Goal: Contribute content: Add original content to the website for others to see

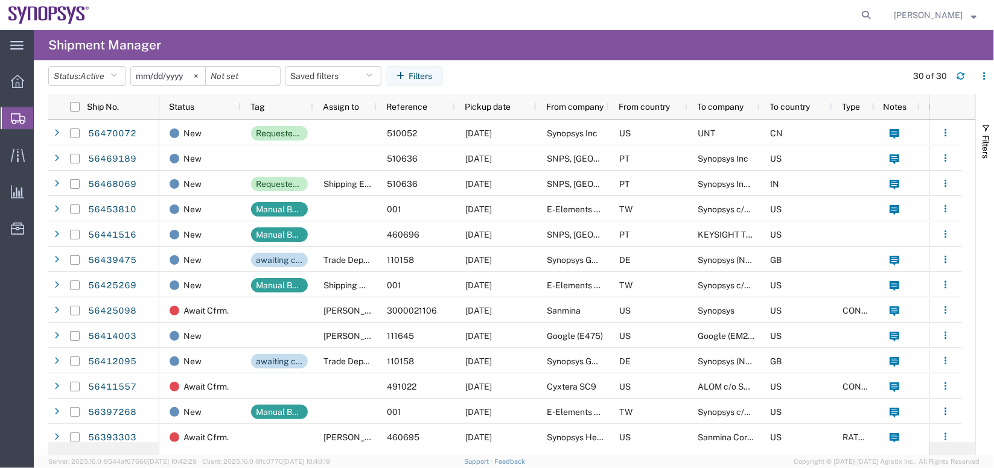
click at [445, 13] on div at bounding box center [487, 15] width 778 height 30
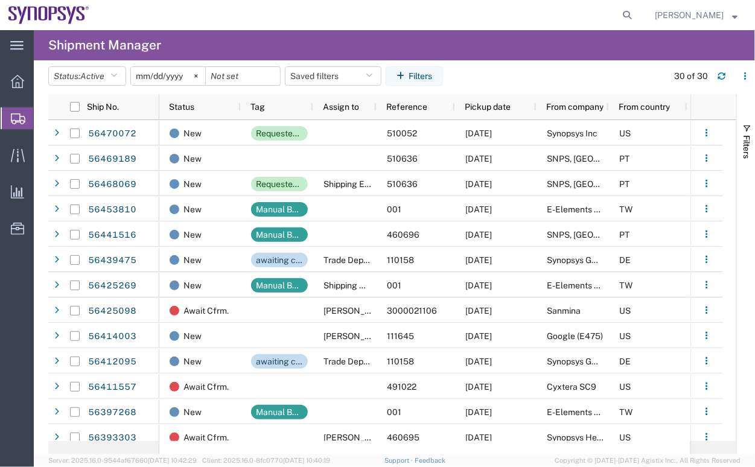
click at [462, 33] on agx-page-header "Shipment Manager" at bounding box center [394, 45] width 721 height 30
click at [585, 69] on agx-table-filter-chips "Status: Active Active All Approved Booked Canceled Delivered Denied New On Hold…" at bounding box center [354, 80] width 613 height 28
click at [17, 80] on icon at bounding box center [17, 81] width 13 height 13
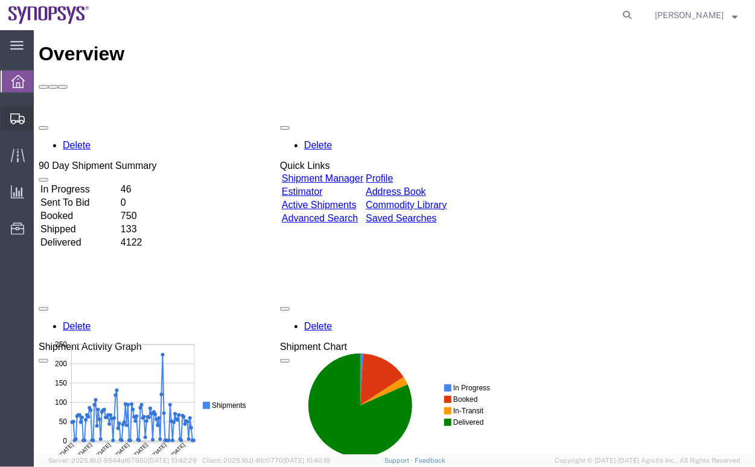
click at [0, 0] on span "Shipment Manager" at bounding box center [0, 0] width 0 height 0
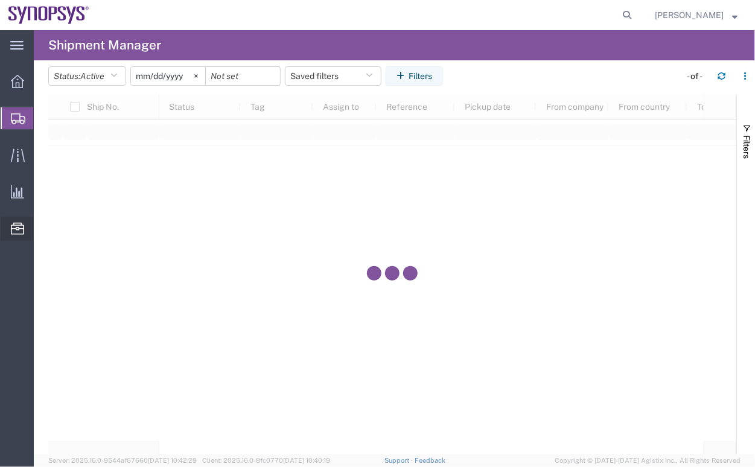
click at [0, 0] on span "Commodity Library" at bounding box center [0, 0] width 0 height 0
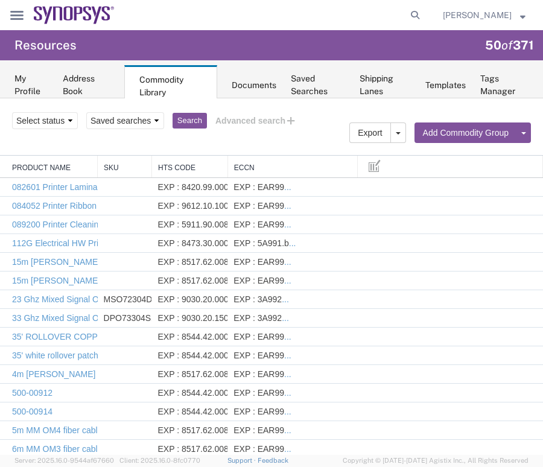
click at [0, 98] on link "Add Commodity" at bounding box center [0, 98] width 0 height 0
select select
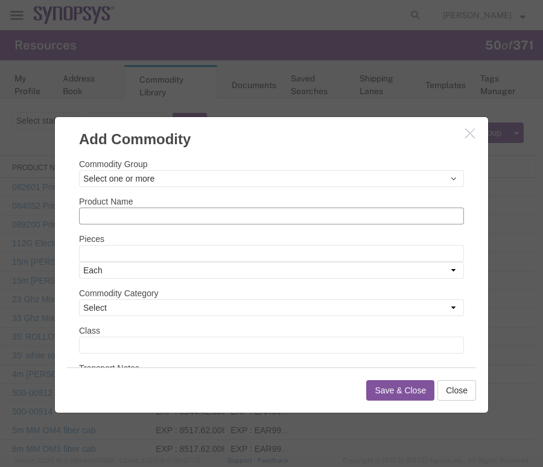
click at [282, 212] on input "text" at bounding box center [271, 216] width 385 height 17
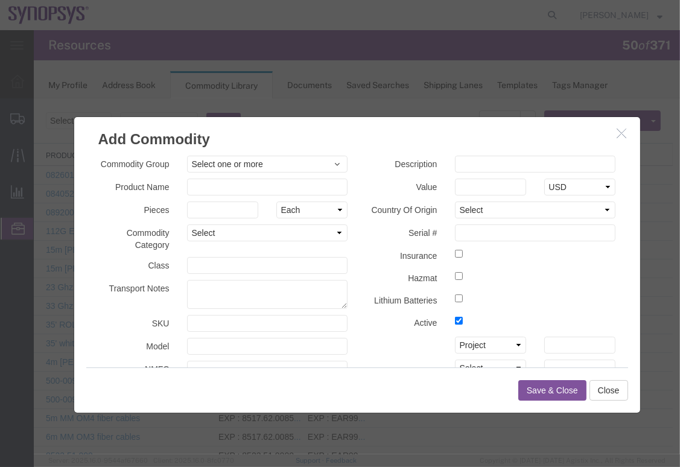
click at [596, 273] on div at bounding box center [535, 277] width 179 height 16
click at [270, 183] on input "text" at bounding box center [267, 186] width 161 height 17
paste input "Jetson Orin Nano"
type input "Jetson Orin Nano"
click at [568, 289] on div "Description Value Select USD JPY GBP CAD EUR Country Of Origin Select Afghanist…" at bounding box center [491, 303] width 268 height 296
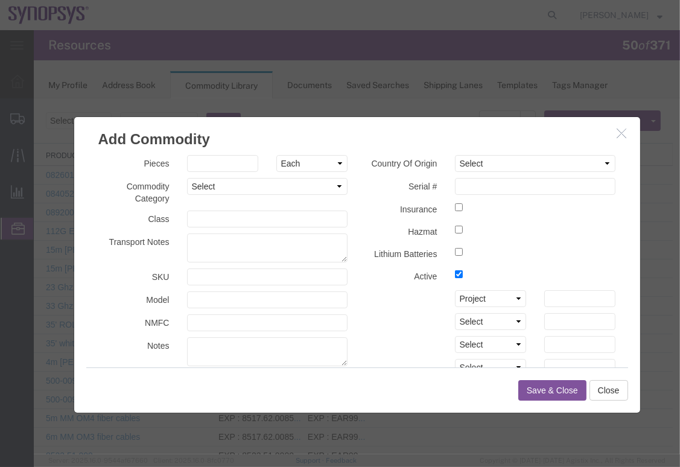
scroll to position [51, 0]
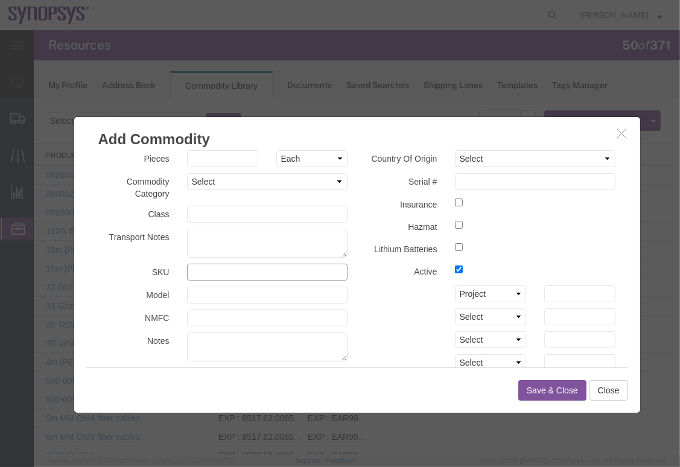
click at [275, 268] on input "text" at bounding box center [267, 271] width 161 height 17
paste input "945-13766-0000-000"
type input "945-13766-0000-000"
click at [387, 287] on div "Select Account Type Activity ID Airline Appointment Number ASN Batch Number Bil…" at bounding box center [491, 293] width 268 height 17
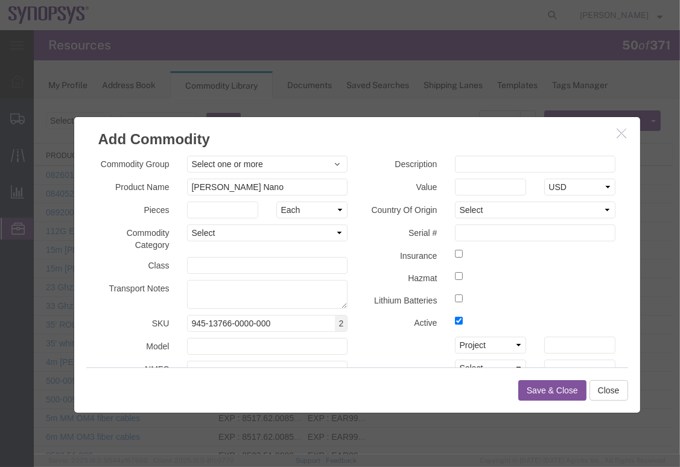
click at [402, 182] on label "Value" at bounding box center [401, 185] width 89 height 14
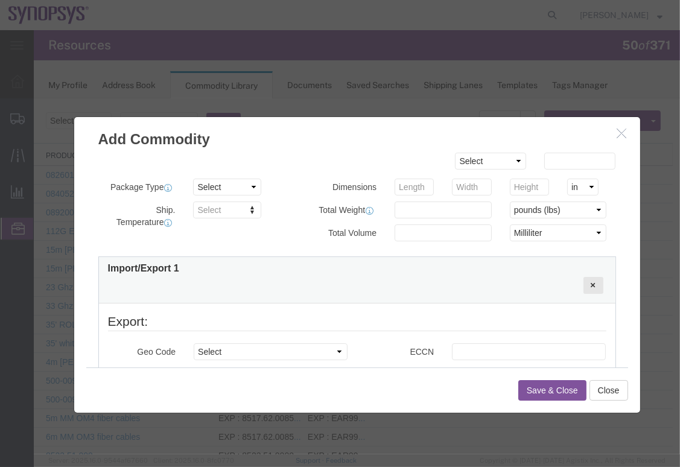
scroll to position [339, 0]
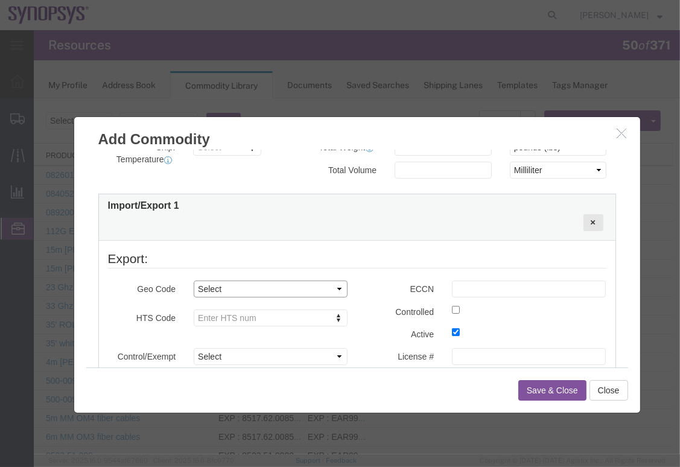
click at [239, 286] on select "Select COUNTRY REGION" at bounding box center [271, 288] width 154 height 17
select select "COUNTRY"
click at [194, 280] on select "Select COUNTRY REGION" at bounding box center [271, 288] width 154 height 17
drag, startPoint x: 264, startPoint y: 256, endPoint x: 226, endPoint y: 310, distance: 65.8
click at [226, 310] on fieldset "Export: Geo Code Select COUNTRY REGION Country Region Select Afghanistan Åland …" at bounding box center [357, 321] width 498 height 145
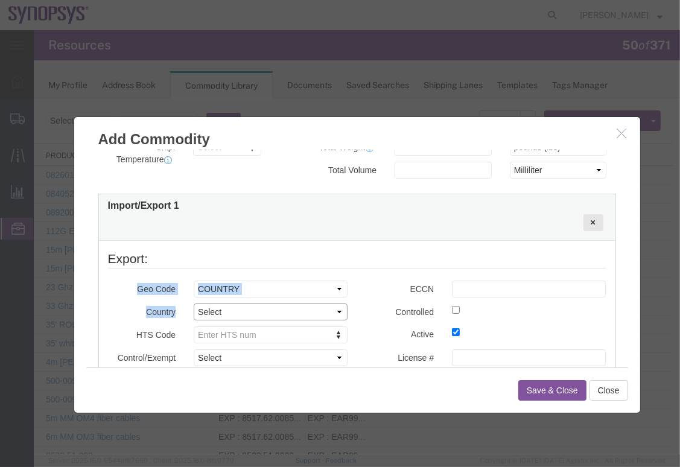
click at [226, 310] on select "Select Afghanistan Åland Islands Albania Algeria American Samoa Andorra Angola …" at bounding box center [271, 311] width 154 height 17
click at [384, 293] on label "ECCN" at bounding box center [400, 287] width 86 height 14
click at [282, 308] on select "Select Afghanistan Åland Islands Albania Algeria American Samoa Andorra Angola …" at bounding box center [271, 311] width 154 height 17
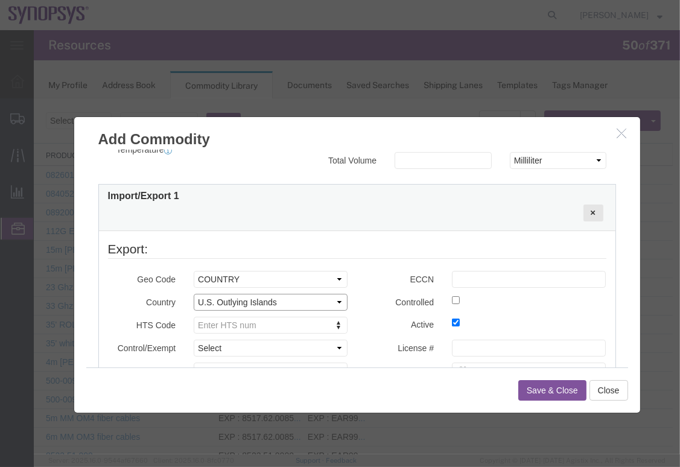
scroll to position [349, 0]
click at [275, 300] on select "Select Afghanistan Åland Islands Albania Algeria American Samoa Andorra Angola …" at bounding box center [271, 300] width 154 height 17
select select "US"
click at [194, 292] on select "Select Afghanistan Åland Islands Albania Algeria American Samoa Andorra Angola …" at bounding box center [271, 300] width 154 height 17
click at [387, 206] on div at bounding box center [357, 212] width 498 height 24
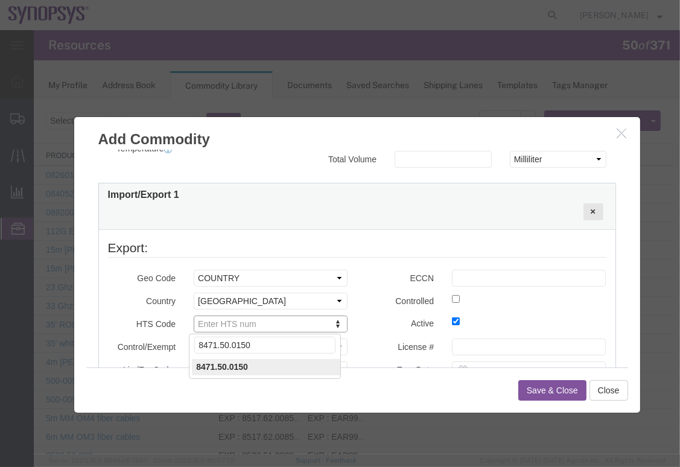
type input "8471.50.0150"
click at [387, 308] on div "Controlled" at bounding box center [486, 300] width 258 height 16
click at [463, 275] on input "text" at bounding box center [529, 277] width 154 height 17
paste input "5A992.C"
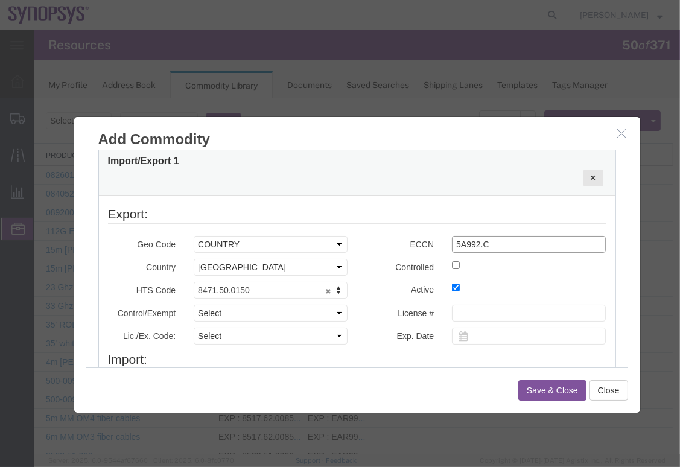
scroll to position [396, 0]
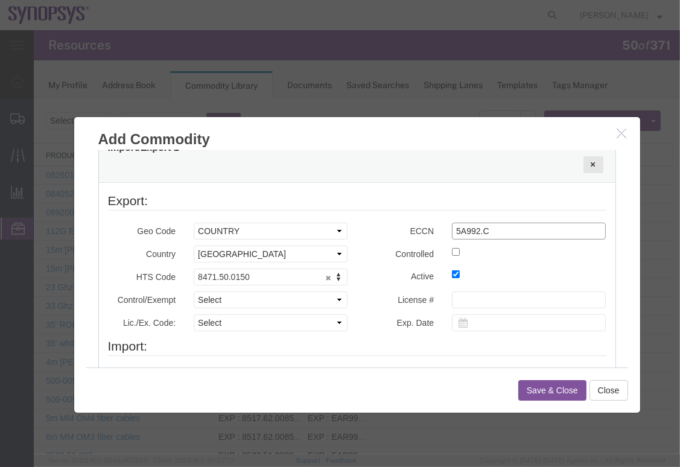
type input "5A992.C"
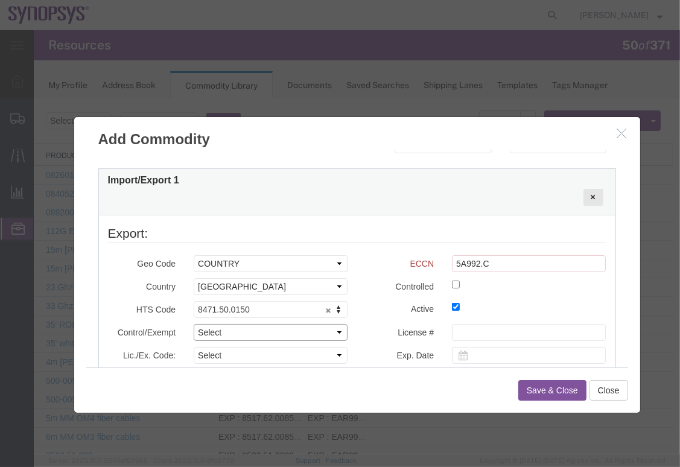
scroll to position [428, 0]
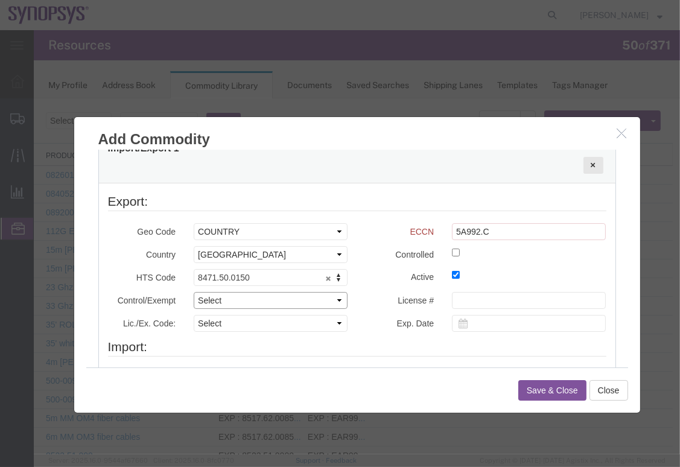
click at [319, 305] on select "Select ATF BIS DEA EPA FDA FTR ITAR OFAC Other (OPA)" at bounding box center [271, 299] width 154 height 17
select select "BIS"
click at [194, 291] on select "Select ATF BIS DEA EPA FDA FTR ITAR OFAC Other (OPA)" at bounding box center [271, 299] width 154 height 17
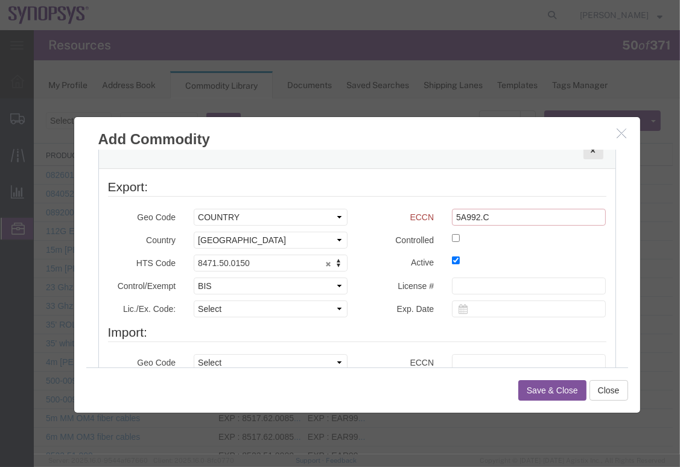
drag, startPoint x: 498, startPoint y: 213, endPoint x: 383, endPoint y: 210, distance: 115.3
click at [383, 210] on div "ECCN 5A992.C" at bounding box center [486, 216] width 258 height 17
click at [291, 314] on select "Select AGR-Agricultural APP-Computers APR-Additional Permissive Exports AVS-Air…" at bounding box center [271, 308] width 154 height 17
click at [194, 300] on select "Select AGR-Agricultural APP-Computers APR-Additional Permissive Exports AVS-Air…" at bounding box center [271, 308] width 154 height 17
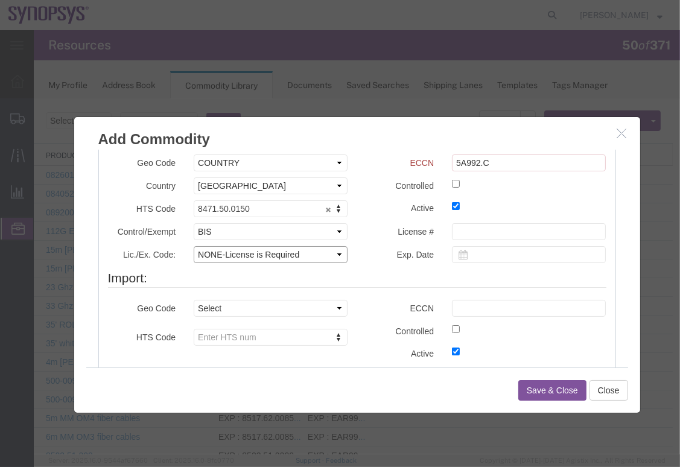
scroll to position [498, 0]
click at [322, 254] on select "Select AGR-Agricultural APP-Computers APR-Additional Permissive Exports AVS-Air…" at bounding box center [271, 253] width 154 height 17
select select "NLR"
click at [194, 245] on select "Select AGR-Agricultural APP-Computers APR-Additional Permissive Exports AVS-Air…" at bounding box center [271, 253] width 154 height 17
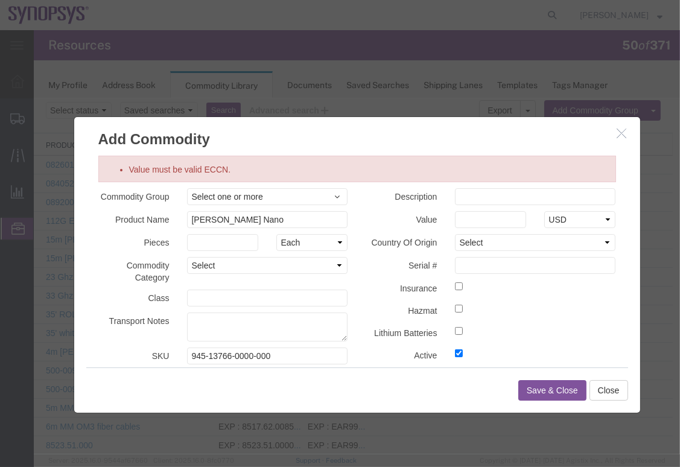
scroll to position [3, 0]
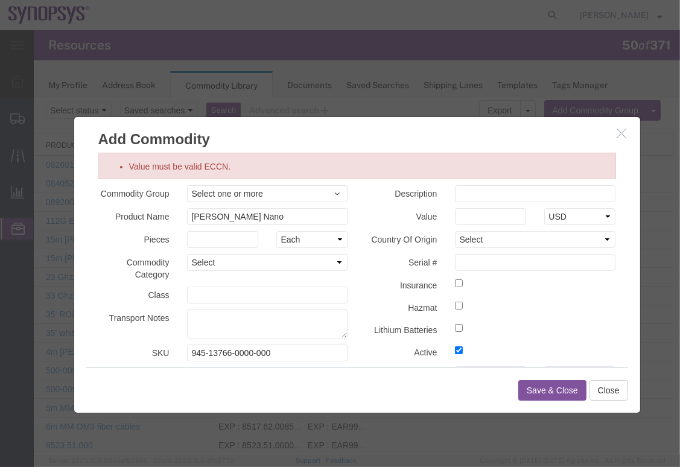
click at [312, 192] on span "Select one or more" at bounding box center [267, 193] width 152 height 12
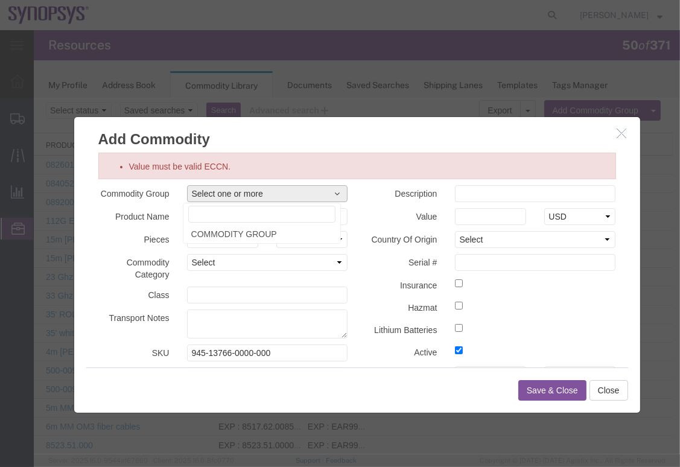
click at [313, 192] on span "Select one or more" at bounding box center [267, 193] width 152 height 12
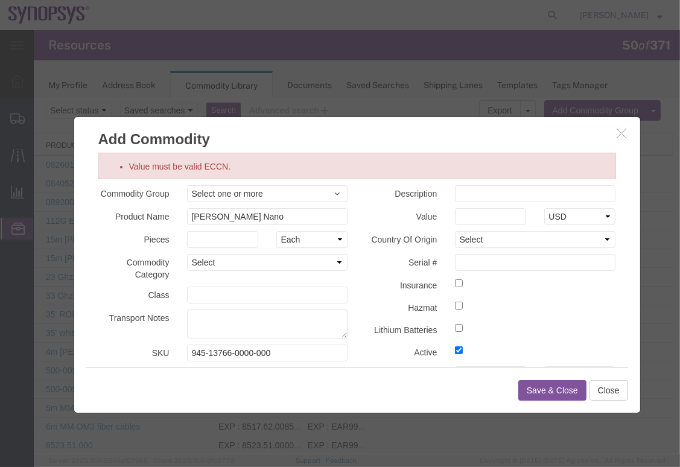
click at [391, 240] on label "Country Of Origin" at bounding box center [401, 237] width 89 height 14
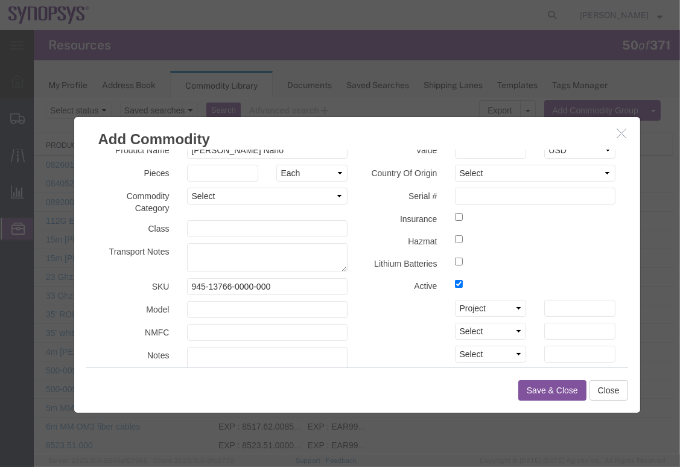
scroll to position [71, 0]
click at [566, 392] on button "Save & Close" at bounding box center [552, 390] width 68 height 21
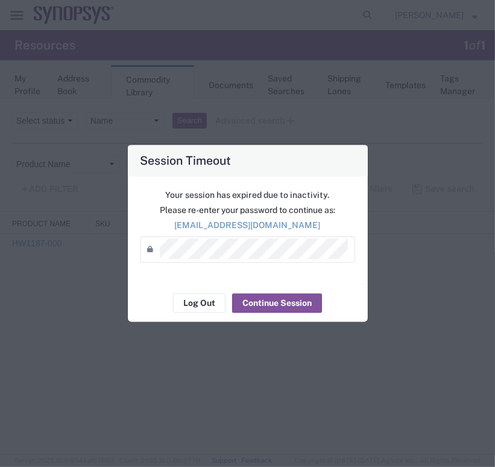
click at [220, 164] on h4 "Session Timeout" at bounding box center [185, 160] width 91 height 17
click at [300, 34] on div "Session Timeout Your session has expired due to inactivity. Please re-enter you…" at bounding box center [247, 233] width 495 height 467
click at [109, 131] on div "Session Timeout Your session has expired due to inactivity. Please re-enter you…" at bounding box center [247, 233] width 495 height 467
click at [112, 276] on div "Session Timeout Your session has expired due to inactivity. Please re-enter you…" at bounding box center [247, 233] width 495 height 467
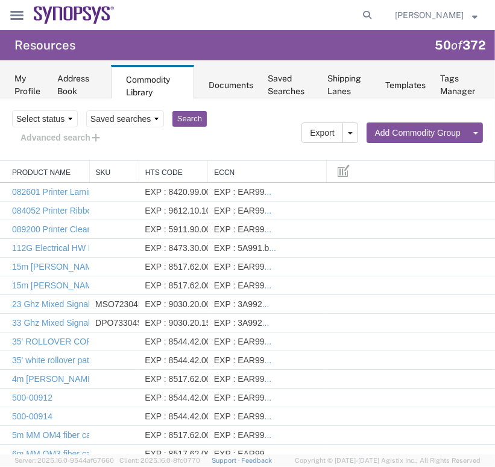
click at [11, 14] on icon "main_menu Created with Sketch." at bounding box center [16, 15] width 13 height 9
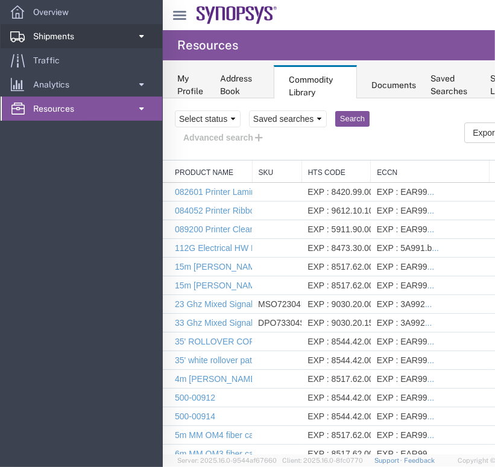
click at [43, 44] on span "Shipments" at bounding box center [57, 36] width 49 height 24
